Goal: Task Accomplishment & Management: Use online tool/utility

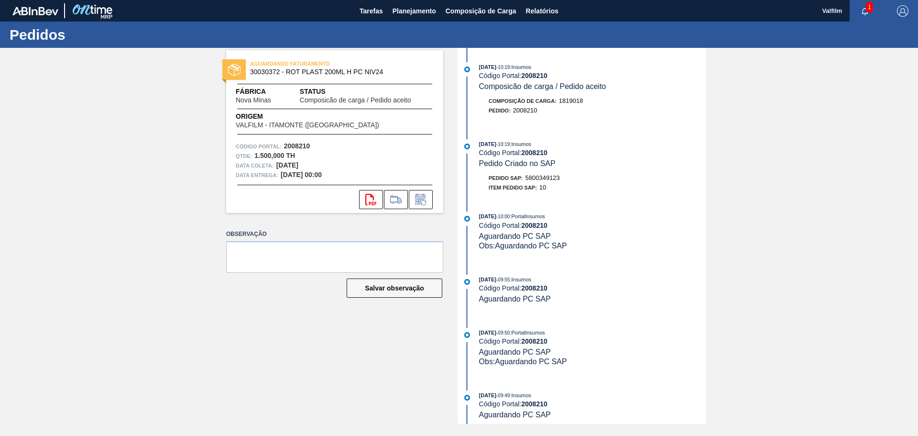
click at [556, 176] on span "5800349123" at bounding box center [543, 177] width 34 height 7
copy span "5800349123"
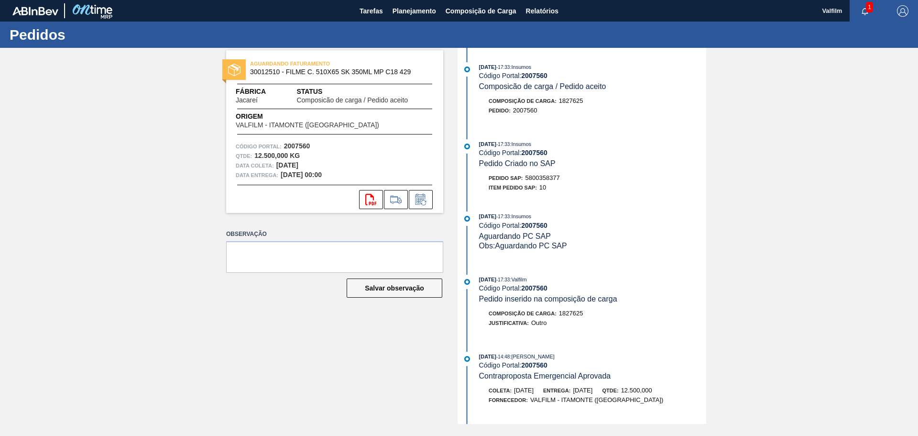
click at [541, 176] on span "5800358377" at bounding box center [543, 177] width 34 height 7
copy span "5800358377"
click at [547, 175] on span "5800367089" at bounding box center [543, 177] width 34 height 7
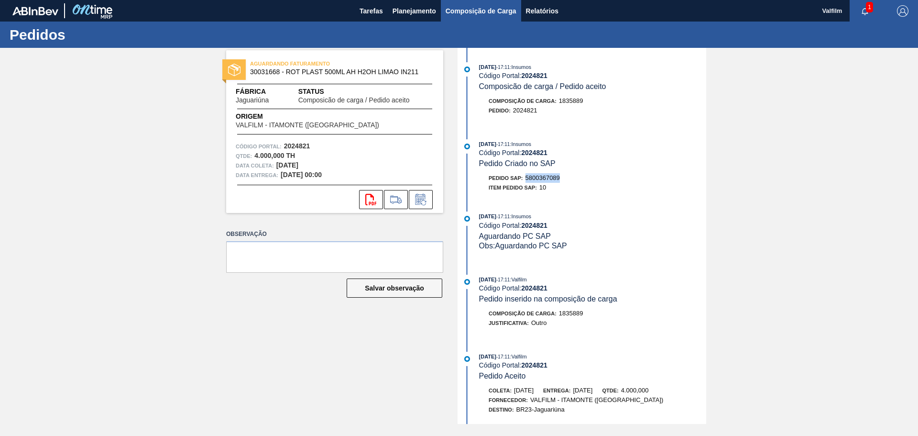
copy span "5800367089"
